Goal: Information Seeking & Learning: Learn about a topic

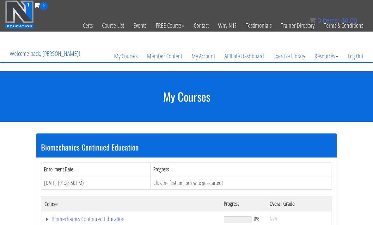
scroll to position [95, 0]
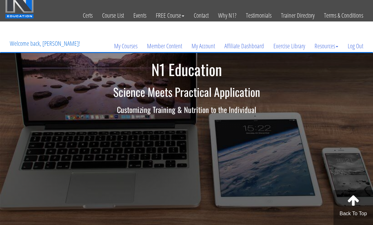
scroll to position [11, 0]
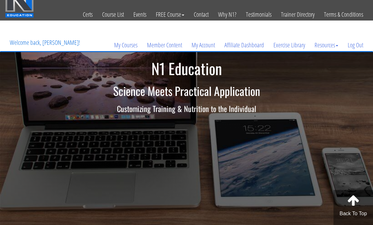
click at [131, 44] on link "My Courses" at bounding box center [125, 45] width 33 height 30
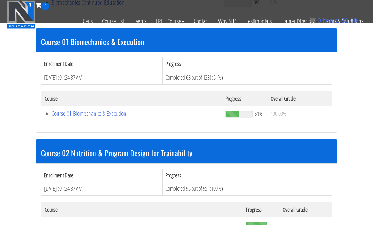
scroll to position [177, 0]
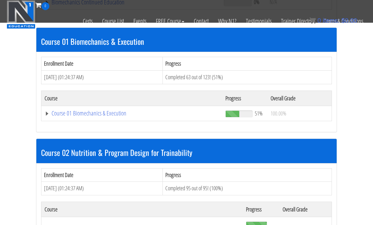
click at [117, 5] on link "Course 01 Biomechanics & Execution" at bounding box center [131, 2] width 173 height 6
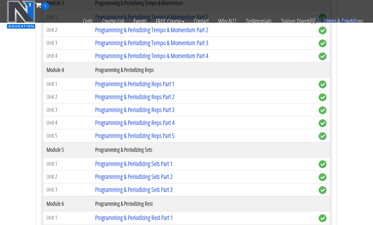
scroll to position [674, 0]
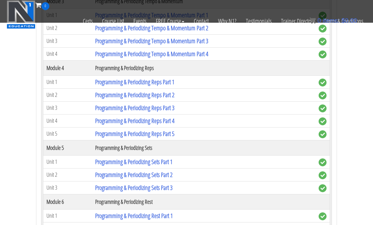
click at [185, 161] on td "Programming & Periodizing Sets Part 1" at bounding box center [203, 161] width 223 height 13
click at [170, 158] on link "Programming & Periodizing Sets Part 1" at bounding box center [133, 162] width 77 height 9
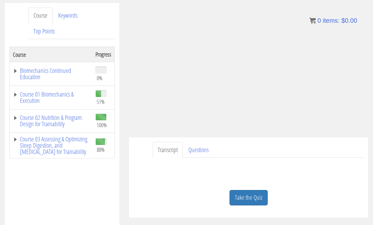
scroll to position [96, 0]
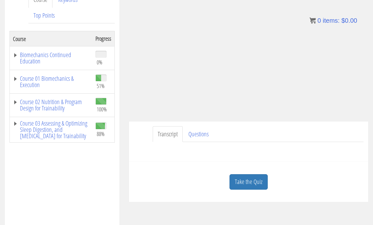
click at [250, 181] on link "Take the Quiz" at bounding box center [248, 181] width 38 height 15
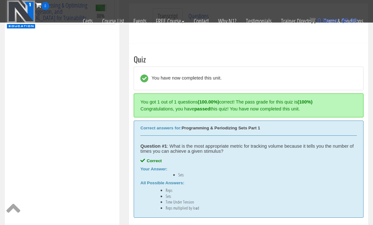
scroll to position [174, 0]
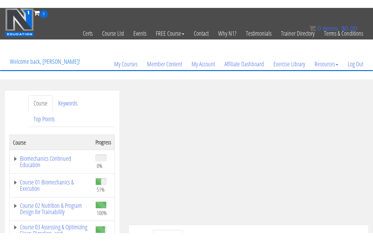
scroll to position [8, 0]
